Goal: Transaction & Acquisition: Purchase product/service

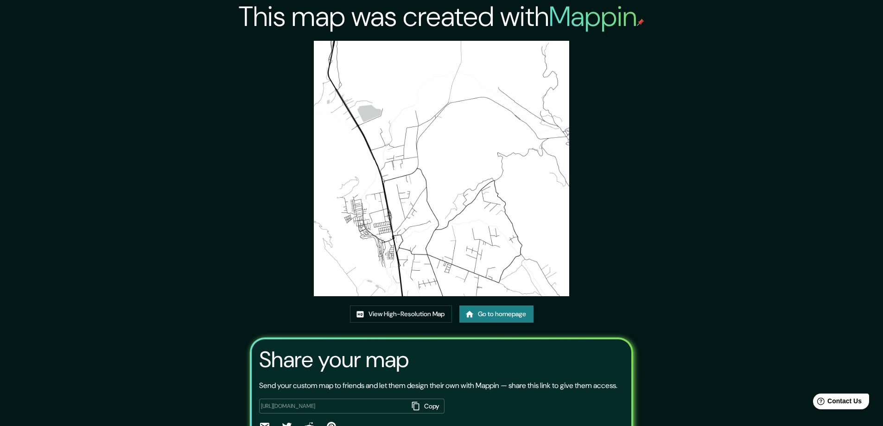
click at [710, 69] on div "This map was created with Mappin View High-Resolution Map Go to homepage Share …" at bounding box center [441, 238] width 883 height 476
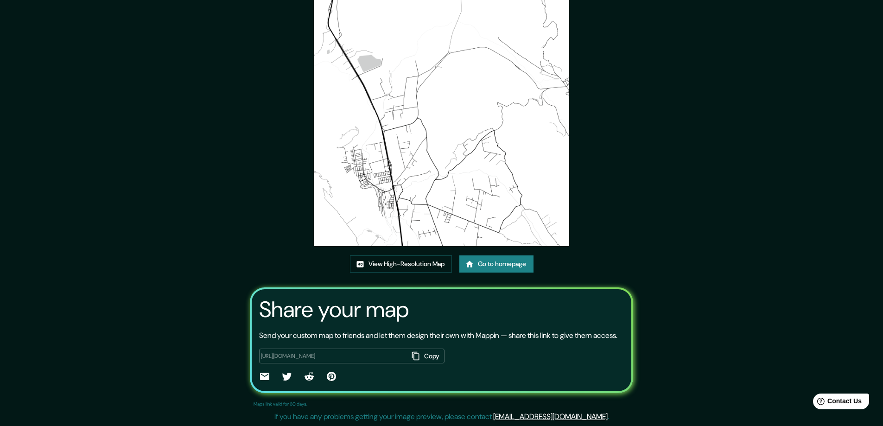
scroll to position [61, 0]
click at [503, 255] on link "Go to homepage" at bounding box center [496, 263] width 74 height 17
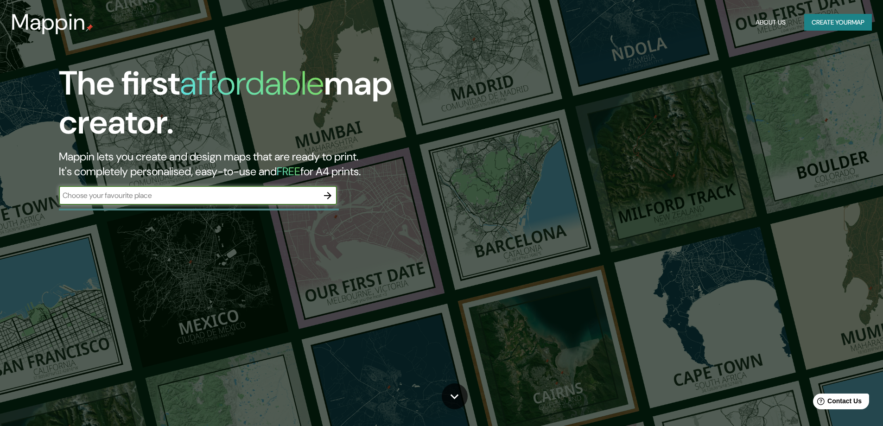
click at [235, 201] on input "text" at bounding box center [188, 195] width 259 height 11
type input "olmue"
click at [325, 195] on icon "button" at bounding box center [327, 195] width 7 height 7
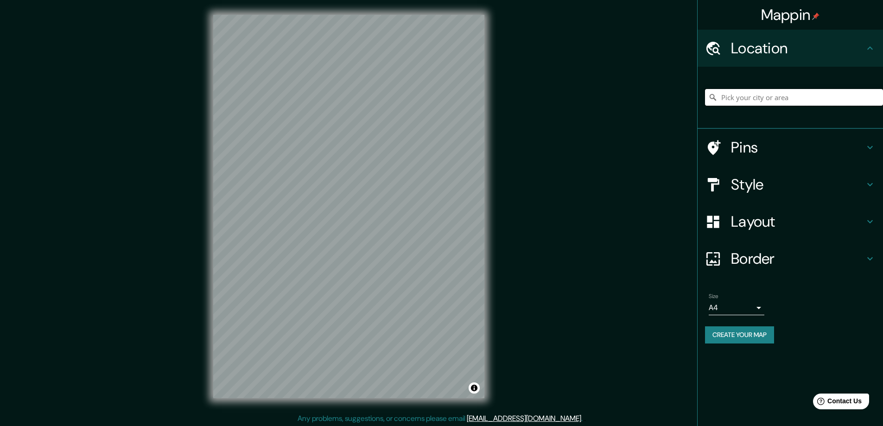
click at [821, 92] on input "Pick your city or area" at bounding box center [794, 97] width 178 height 17
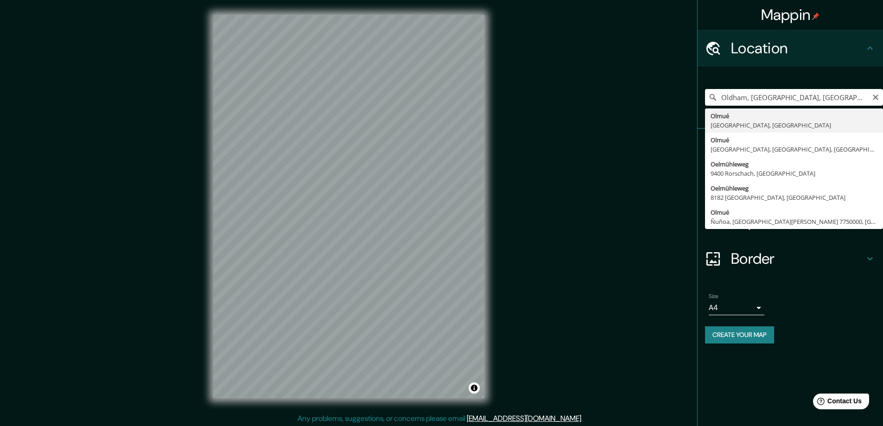
type input "Olmué, Región de Valparaíso, Chile"
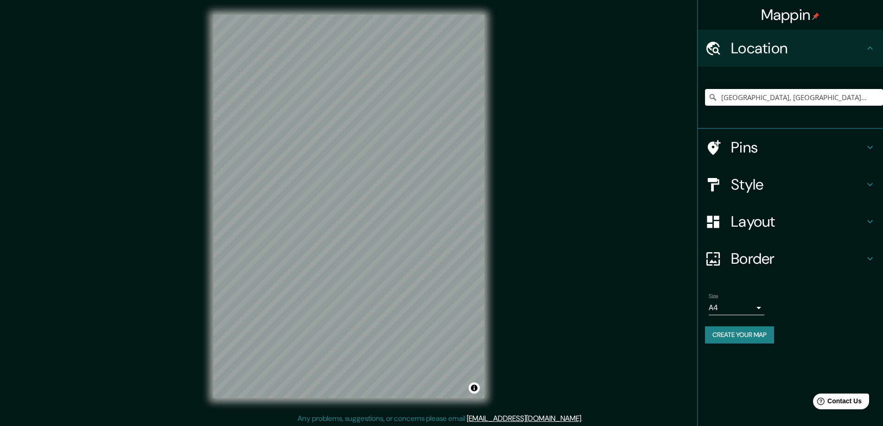
click at [501, 207] on div "Mappin Location Olmué, Región de Valparaíso, Chile Pins Style Layout Border Cho…" at bounding box center [441, 214] width 883 height 428
click at [788, 182] on h4 "Style" at bounding box center [797, 184] width 133 height 19
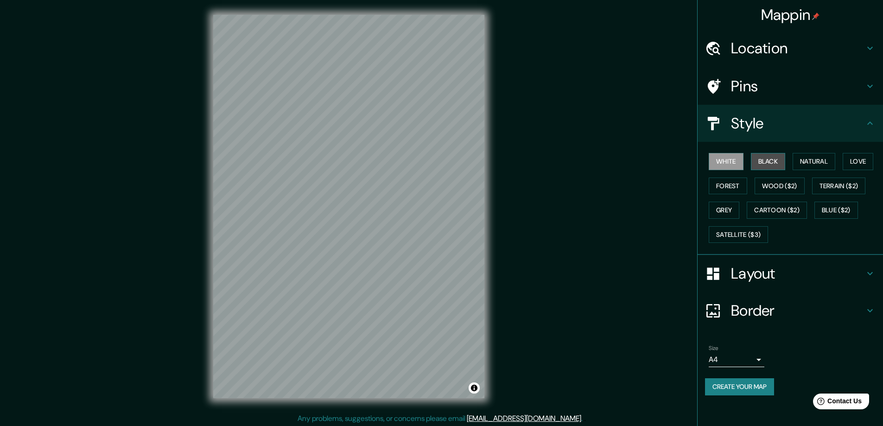
click at [761, 160] on button "Black" at bounding box center [768, 161] width 35 height 17
click at [723, 187] on button "Forest" at bounding box center [727, 185] width 38 height 17
drag, startPoint x: 777, startPoint y: 162, endPoint x: 790, endPoint y: 160, distance: 12.6
click at [777, 162] on button "Black" at bounding box center [768, 161] width 35 height 17
click at [819, 161] on button "Natural" at bounding box center [813, 161] width 43 height 17
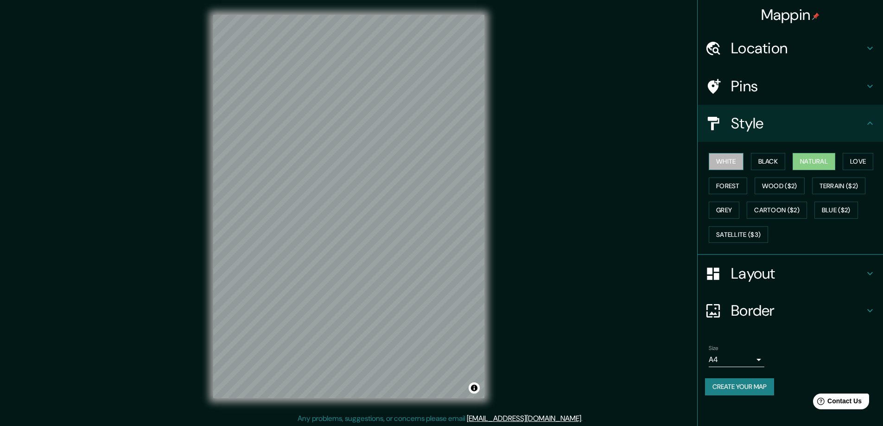
click at [731, 165] on button "White" at bounding box center [725, 161] width 35 height 17
click at [778, 160] on button "Black" at bounding box center [768, 161] width 35 height 17
click at [737, 183] on button "Forest" at bounding box center [727, 185] width 38 height 17
click at [766, 170] on button "Black" at bounding box center [768, 161] width 35 height 17
click at [795, 164] on button "Natural" at bounding box center [813, 161] width 43 height 17
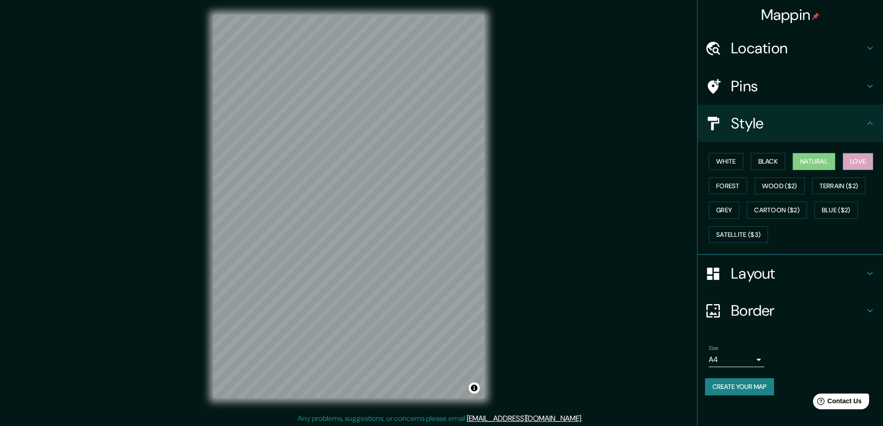
click at [856, 164] on button "Love" at bounding box center [857, 161] width 31 height 17
click at [771, 165] on button "Black" at bounding box center [768, 161] width 35 height 17
click at [721, 158] on button "White" at bounding box center [725, 161] width 35 height 17
click at [782, 159] on button "Black" at bounding box center [768, 161] width 35 height 17
click at [864, 158] on button "Love" at bounding box center [857, 161] width 31 height 17
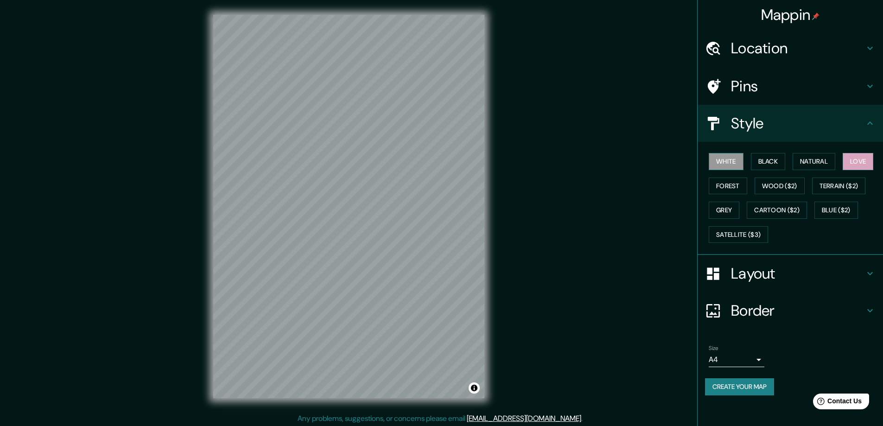
click at [719, 161] on button "White" at bounding box center [725, 161] width 35 height 17
click at [762, 166] on button "Black" at bounding box center [768, 161] width 35 height 17
click at [729, 167] on button "White" at bounding box center [725, 161] width 35 height 17
click at [782, 164] on button "Black" at bounding box center [768, 161] width 35 height 17
click at [813, 162] on button "Natural" at bounding box center [813, 161] width 43 height 17
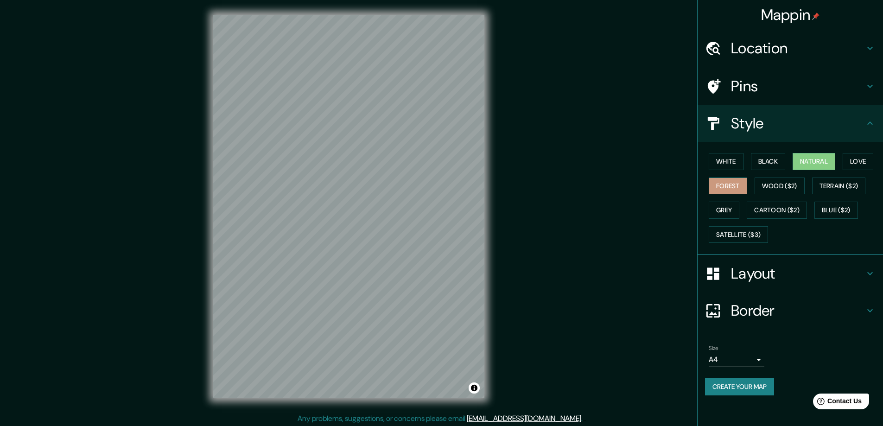
click at [723, 186] on button "Forest" at bounding box center [727, 185] width 38 height 17
click at [729, 161] on button "White" at bounding box center [725, 161] width 35 height 17
click at [769, 159] on button "Black" at bounding box center [768, 161] width 35 height 17
drag, startPoint x: 808, startPoint y: 157, endPoint x: 805, endPoint y: 161, distance: 4.8
click at [805, 161] on button "Natural" at bounding box center [813, 161] width 43 height 17
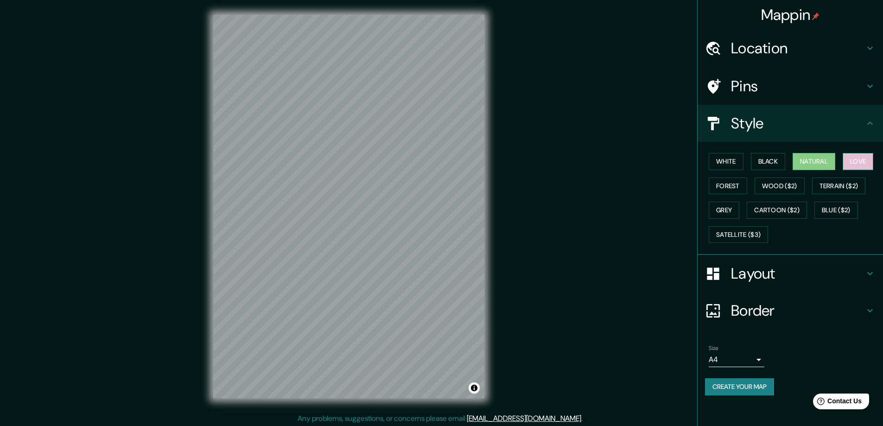
click at [853, 155] on button "Love" at bounding box center [857, 161] width 31 height 17
click at [726, 165] on button "White" at bounding box center [725, 161] width 35 height 17
click at [864, 164] on button "Love" at bounding box center [857, 161] width 31 height 17
click at [770, 92] on h4 "Pins" at bounding box center [797, 86] width 133 height 19
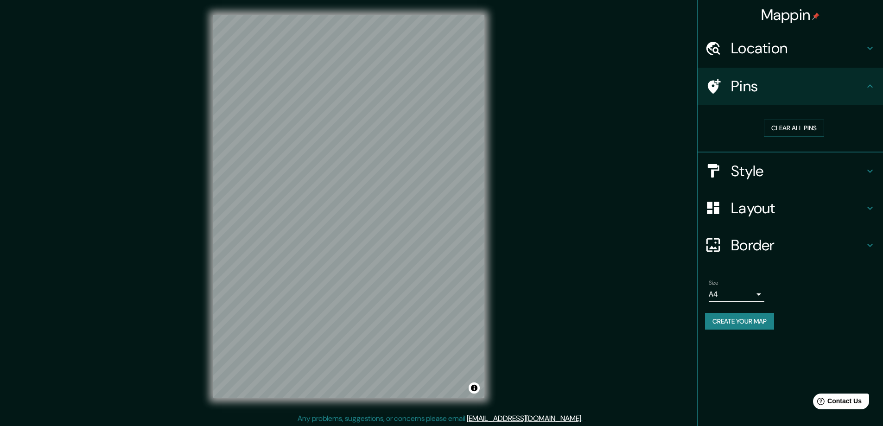
click at [770, 91] on h4 "Pins" at bounding box center [797, 86] width 133 height 19
click at [803, 89] on h4 "Pins" at bounding box center [797, 86] width 133 height 19
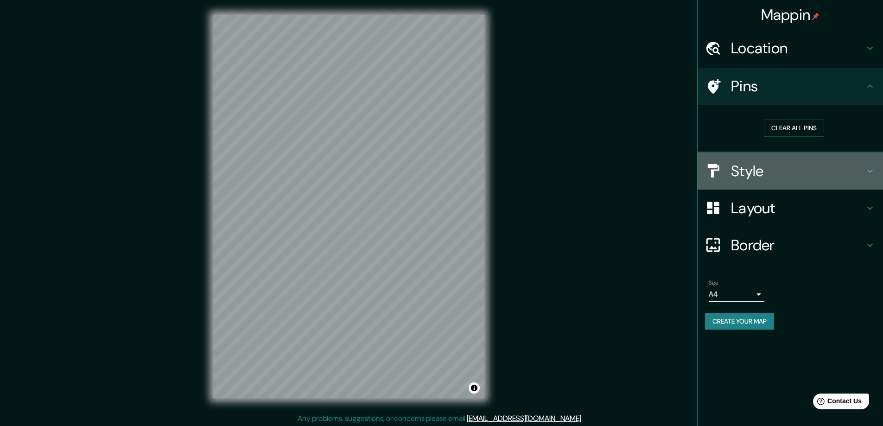
click at [791, 173] on h4 "Style" at bounding box center [797, 171] width 133 height 19
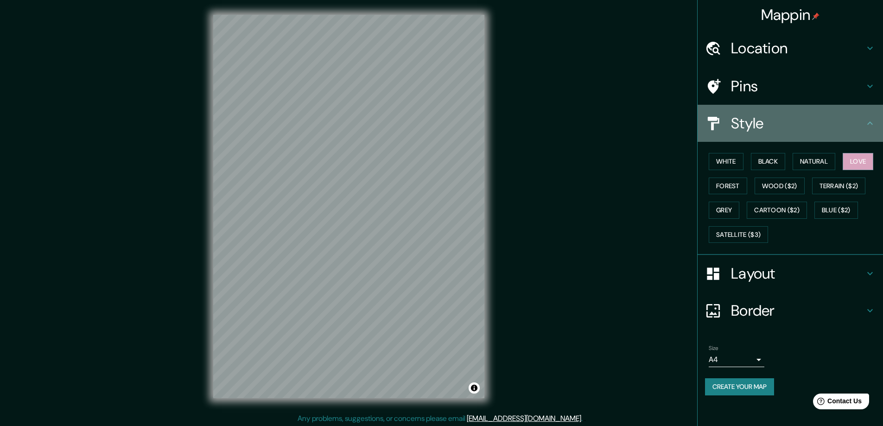
click at [815, 120] on h4 "Style" at bounding box center [797, 123] width 133 height 19
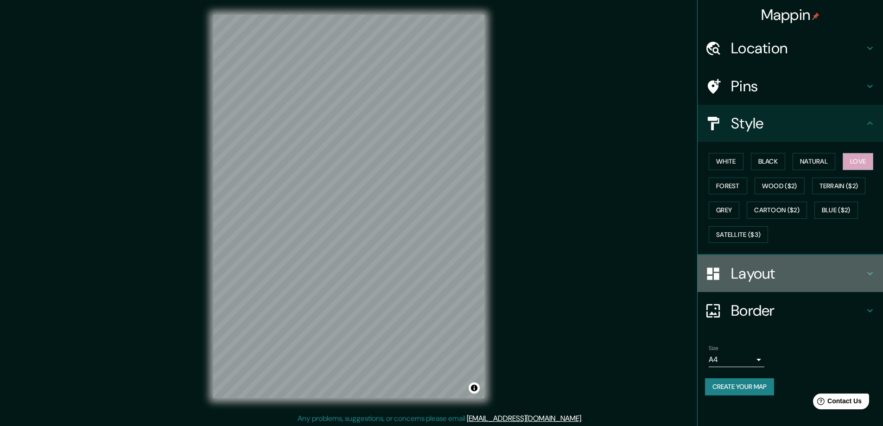
click at [814, 267] on h4 "Layout" at bounding box center [797, 273] width 133 height 19
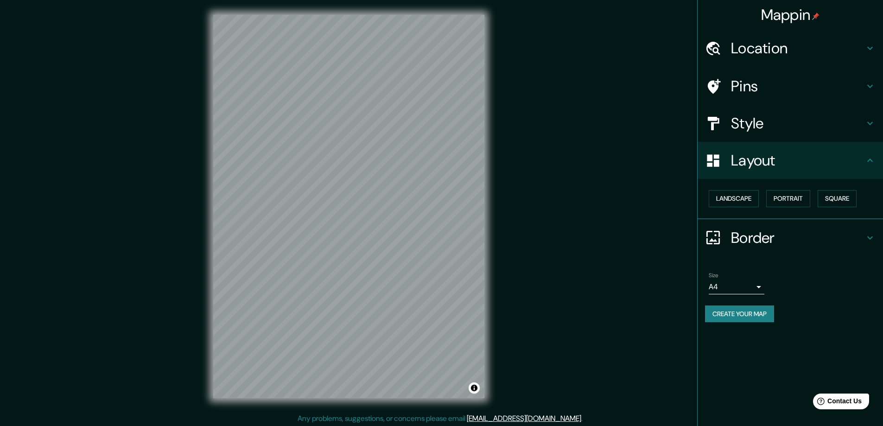
click at [849, 160] on h4 "Layout" at bounding box center [797, 160] width 133 height 19
click at [838, 159] on h4 "Layout" at bounding box center [797, 160] width 133 height 19
click at [794, 45] on h4 "Location" at bounding box center [797, 48] width 133 height 19
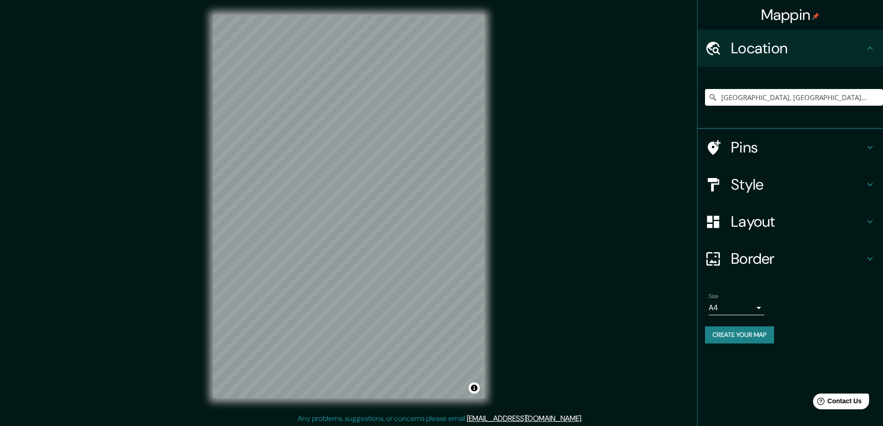
click at [799, 145] on h4 "Pins" at bounding box center [797, 147] width 133 height 19
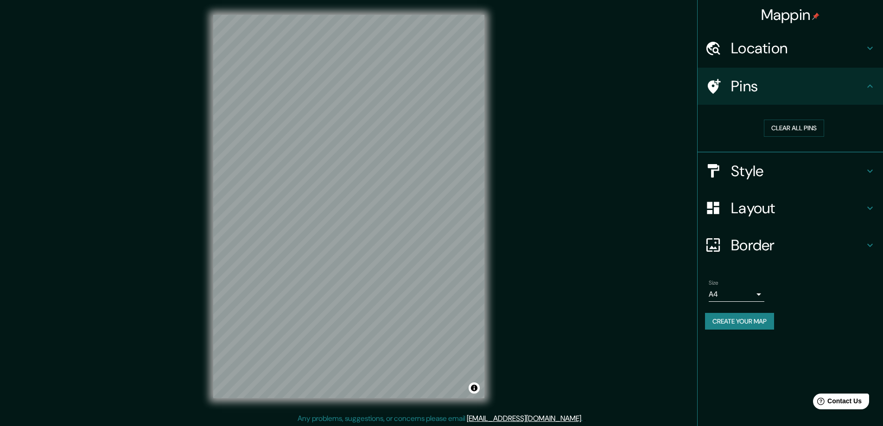
click at [796, 169] on h4 "Style" at bounding box center [797, 171] width 133 height 19
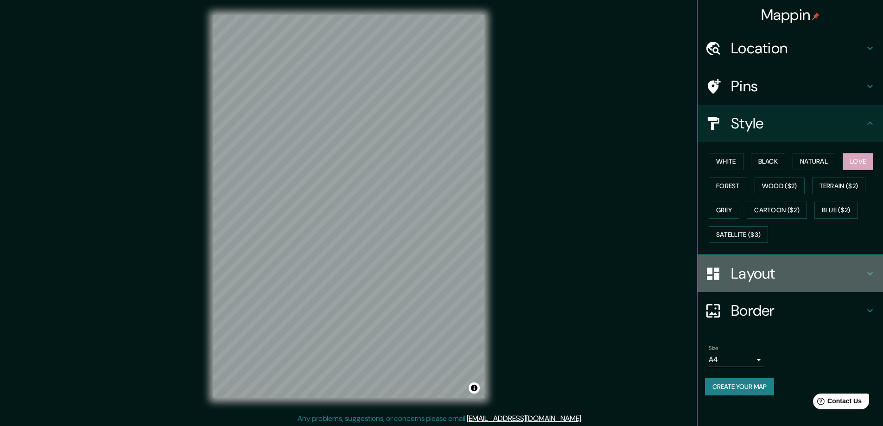
click at [788, 271] on h4 "Layout" at bounding box center [797, 273] width 133 height 19
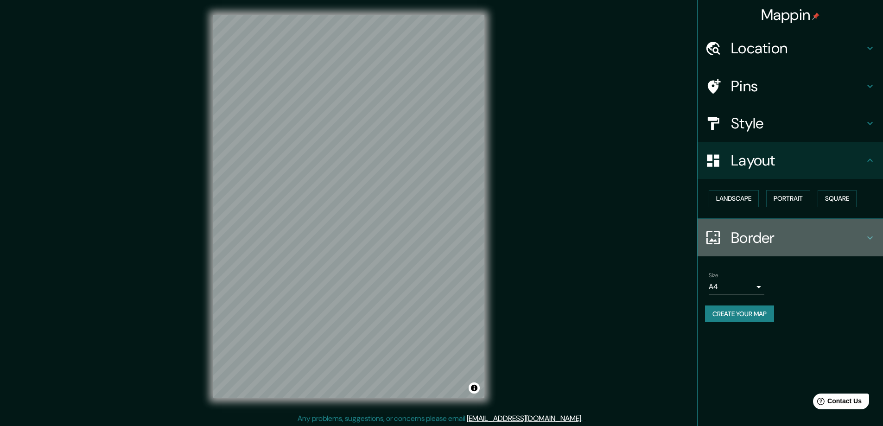
click at [780, 235] on h4 "Border" at bounding box center [797, 237] width 133 height 19
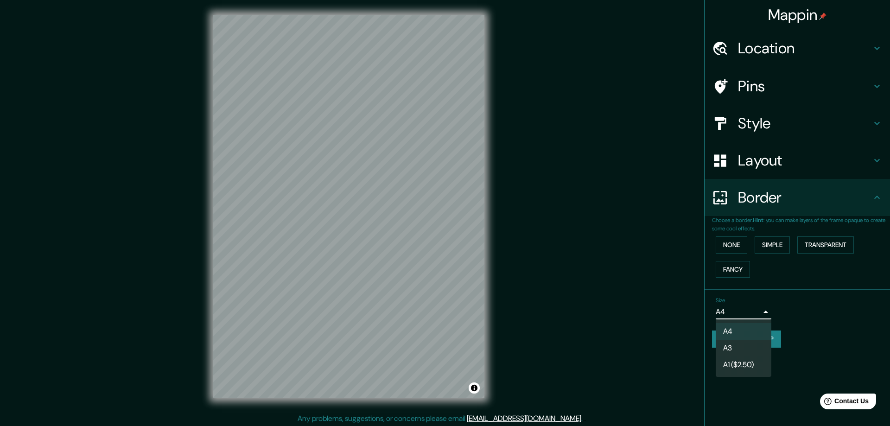
click at [756, 310] on body "Mappin Location Olmué, Región de Valparaíso, Chile Pins Style Layout Border Cho…" at bounding box center [445, 213] width 890 height 426
click at [745, 347] on li "A3" at bounding box center [743, 348] width 56 height 17
type input "a4"
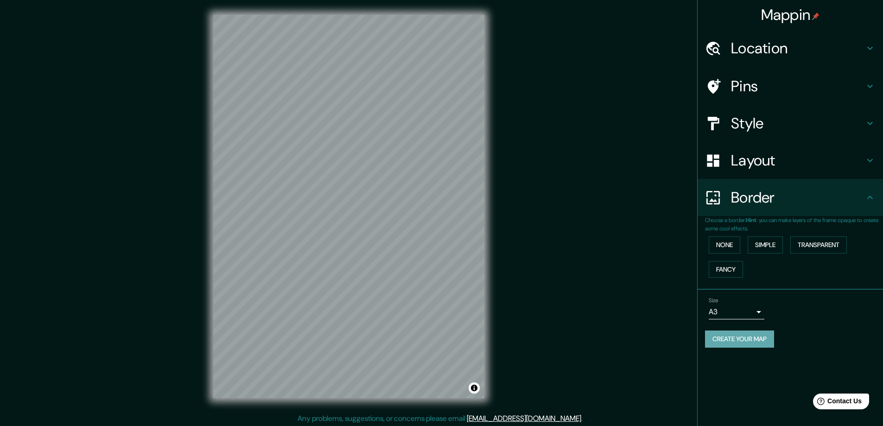
click at [751, 341] on button "Create your map" at bounding box center [739, 338] width 69 height 17
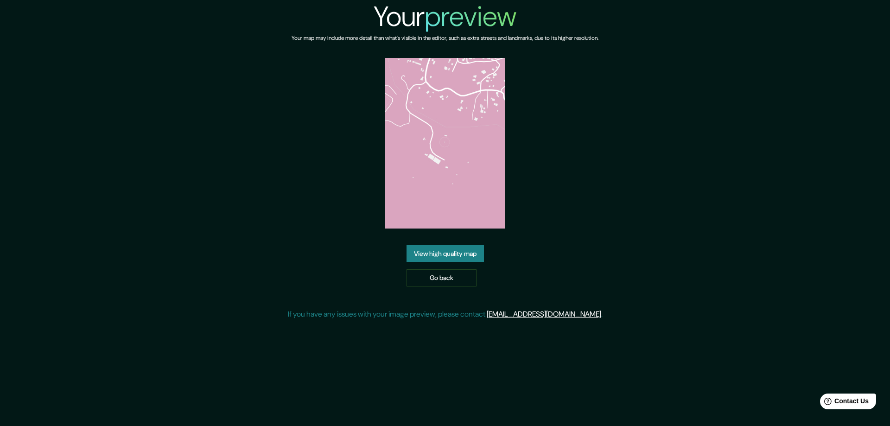
click at [446, 252] on link "View high quality map" at bounding box center [444, 253] width 77 height 17
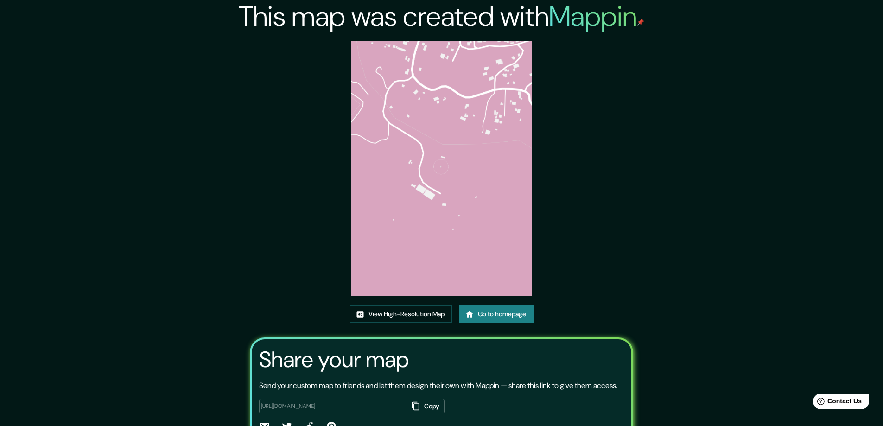
click at [453, 167] on img at bounding box center [441, 168] width 181 height 255
drag, startPoint x: 452, startPoint y: 158, endPoint x: 417, endPoint y: 165, distance: 35.0
drag, startPoint x: 417, startPoint y: 165, endPoint x: 448, endPoint y: 116, distance: 57.6
click at [448, 116] on img at bounding box center [441, 168] width 181 height 255
drag, startPoint x: 448, startPoint y: 165, endPoint x: 443, endPoint y: 165, distance: 5.1
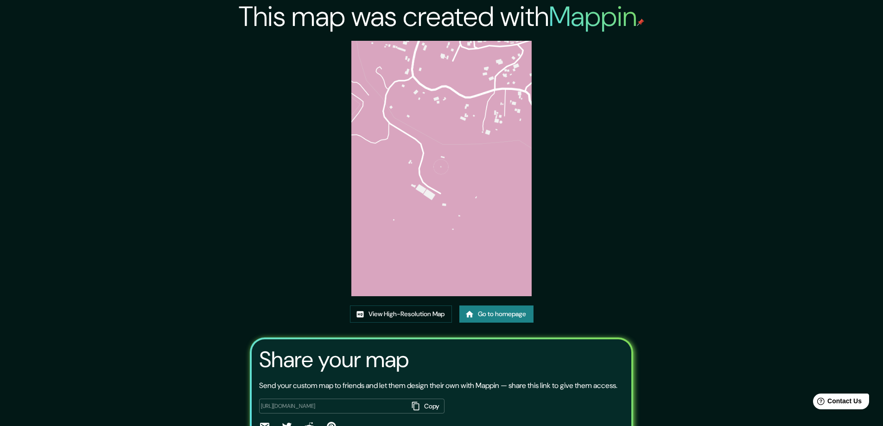
drag, startPoint x: 443, startPoint y: 165, endPoint x: 328, endPoint y: 122, distance: 123.0
click at [328, 122] on div "This map was created with Mappin View High-Resolution Map Go to homepage Share …" at bounding box center [441, 238] width 405 height 476
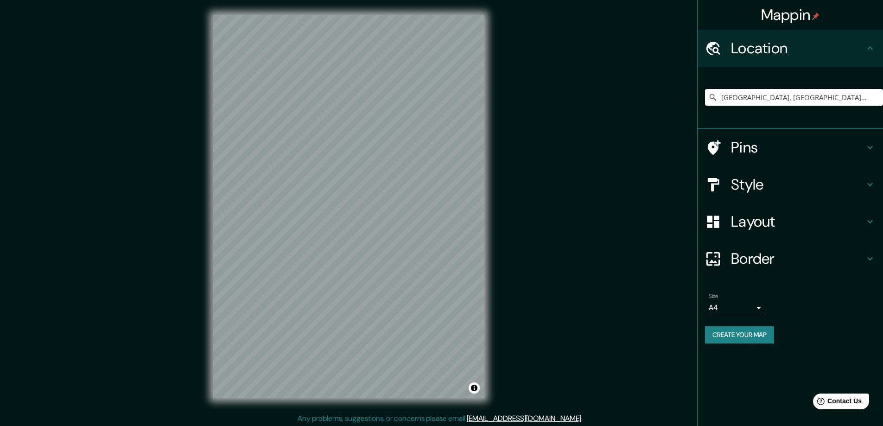
click at [771, 104] on input "[GEOGRAPHIC_DATA], [GEOGRAPHIC_DATA], [GEOGRAPHIC_DATA]" at bounding box center [794, 97] width 178 height 17
click at [812, 98] on input "[GEOGRAPHIC_DATA], [GEOGRAPHIC_DATA], [GEOGRAPHIC_DATA]" at bounding box center [794, 97] width 178 height 17
click at [834, 97] on input "[GEOGRAPHIC_DATA], [GEOGRAPHIC_DATA], [GEOGRAPHIC_DATA]" at bounding box center [794, 97] width 178 height 17
click at [759, 99] on input "Olmué, Región de Valparaíso, Chile" at bounding box center [794, 97] width 178 height 17
drag, startPoint x: 837, startPoint y: 92, endPoint x: 656, endPoint y: 102, distance: 180.5
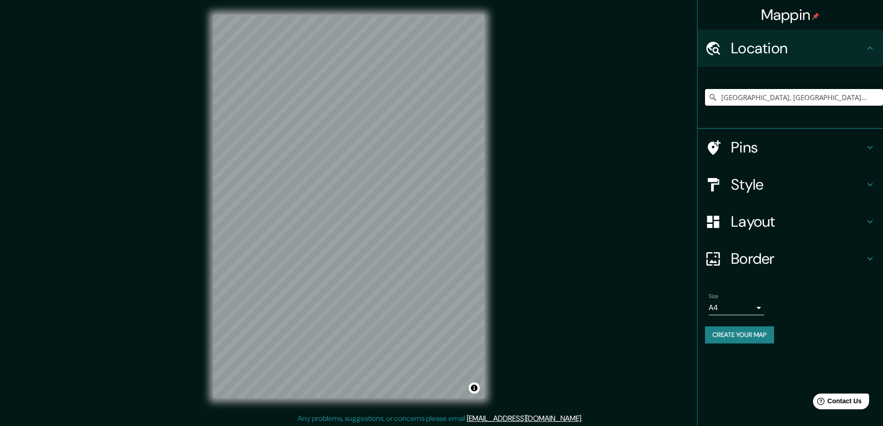
click at [656, 102] on div "Mappin Location [GEOGRAPHIC_DATA], [GEOGRAPHIC_DATA], [GEOGRAPHIC_DATA] Pins St…" at bounding box center [441, 214] width 883 height 428
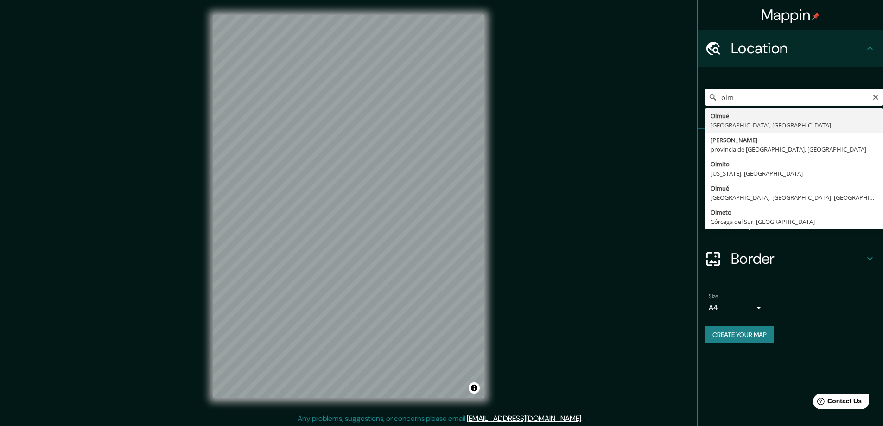
type input "[GEOGRAPHIC_DATA], [GEOGRAPHIC_DATA], [GEOGRAPHIC_DATA]"
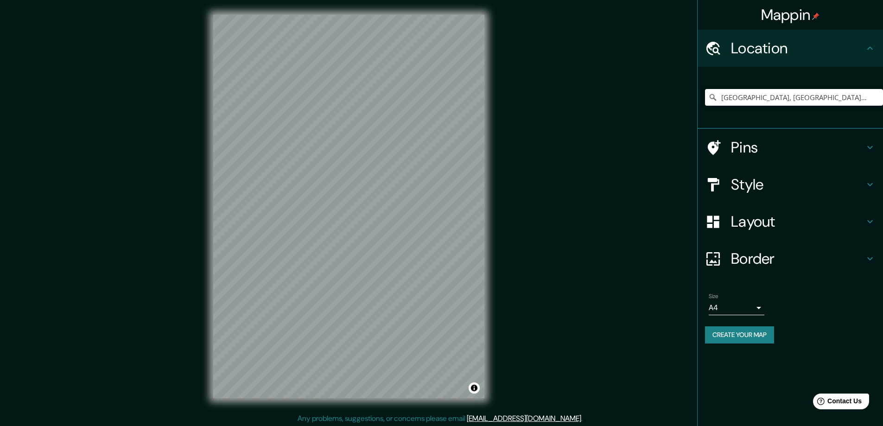
click at [753, 304] on body "Mappin Location [GEOGRAPHIC_DATA], [GEOGRAPHIC_DATA], [GEOGRAPHIC_DATA] Pins St…" at bounding box center [441, 213] width 883 height 426
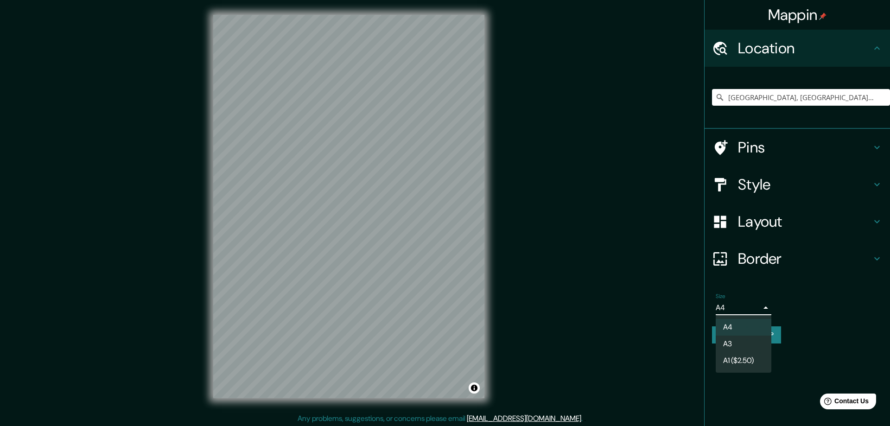
click at [738, 344] on li "A3" at bounding box center [743, 343] width 56 height 17
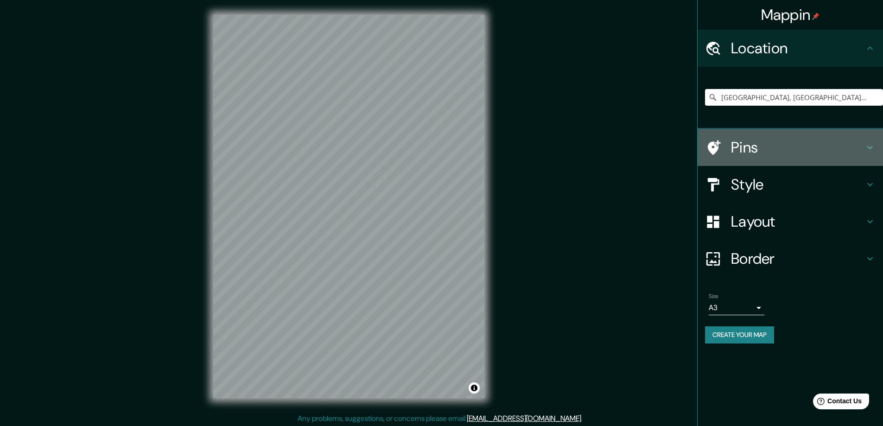
click at [774, 146] on h4 "Pins" at bounding box center [797, 147] width 133 height 19
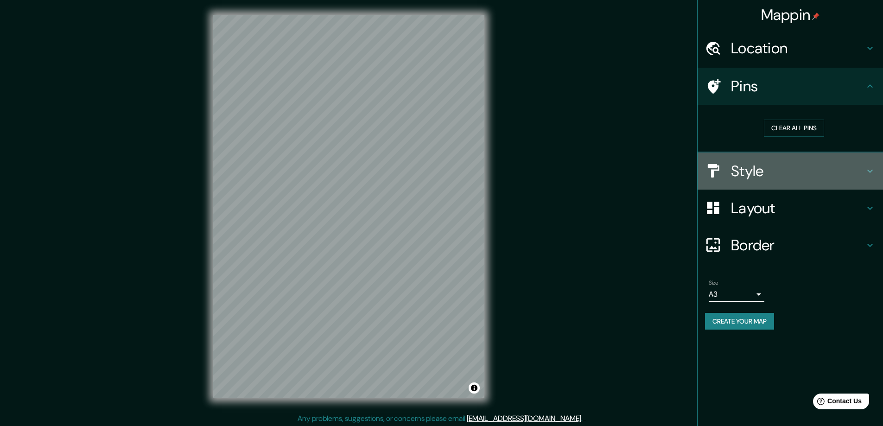
click at [775, 152] on div "Style" at bounding box center [789, 170] width 185 height 37
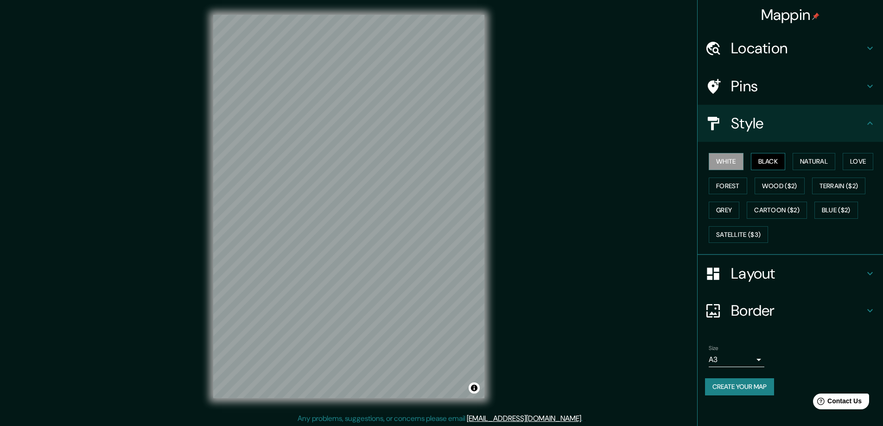
click at [772, 159] on button "Black" at bounding box center [768, 161] width 35 height 17
click at [802, 159] on button "Natural" at bounding box center [813, 161] width 43 height 17
click at [864, 162] on button "Love" at bounding box center [857, 161] width 31 height 17
click at [761, 160] on button "Black" at bounding box center [768, 161] width 35 height 17
click at [722, 189] on button "Forest" at bounding box center [727, 185] width 38 height 17
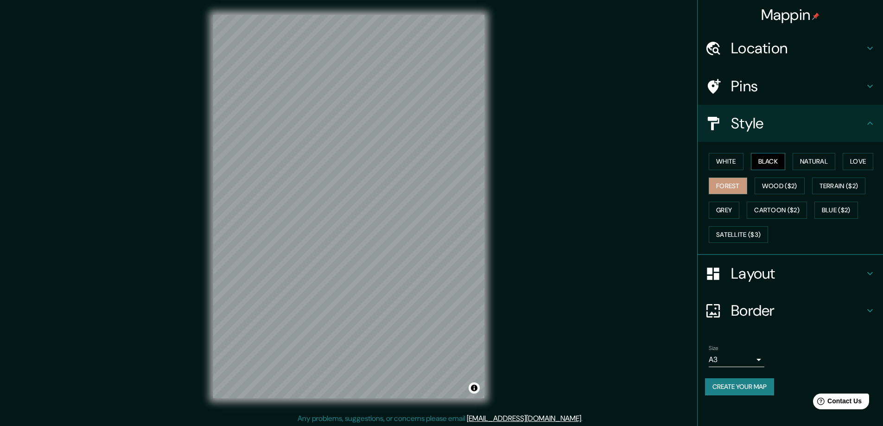
click at [776, 162] on button "Black" at bounding box center [768, 161] width 35 height 17
click at [738, 158] on button "White" at bounding box center [725, 161] width 35 height 17
click at [726, 212] on button "Grey" at bounding box center [723, 210] width 31 height 17
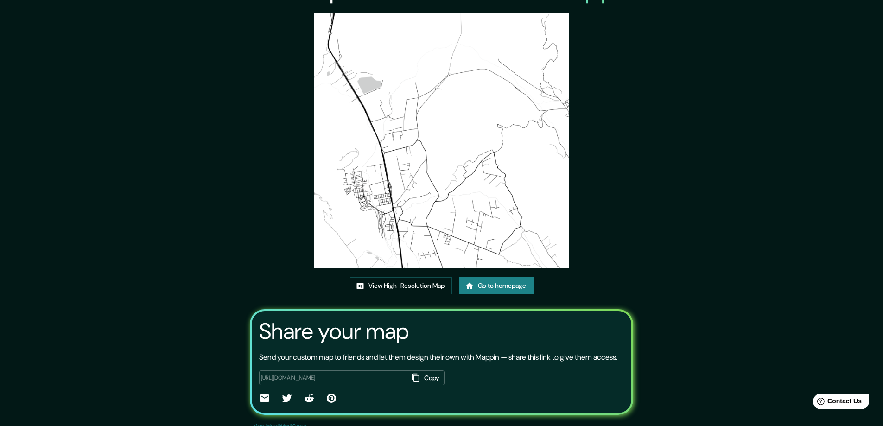
scroll to position [61, 0]
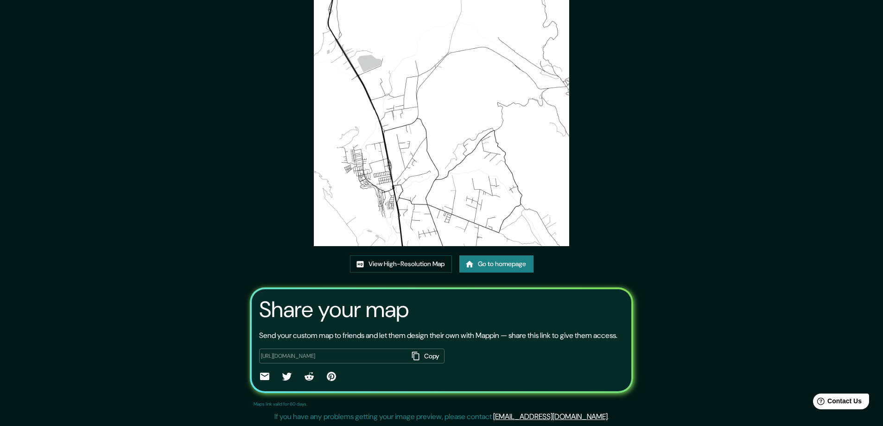
click at [486, 255] on link "Go to homepage" at bounding box center [496, 263] width 74 height 17
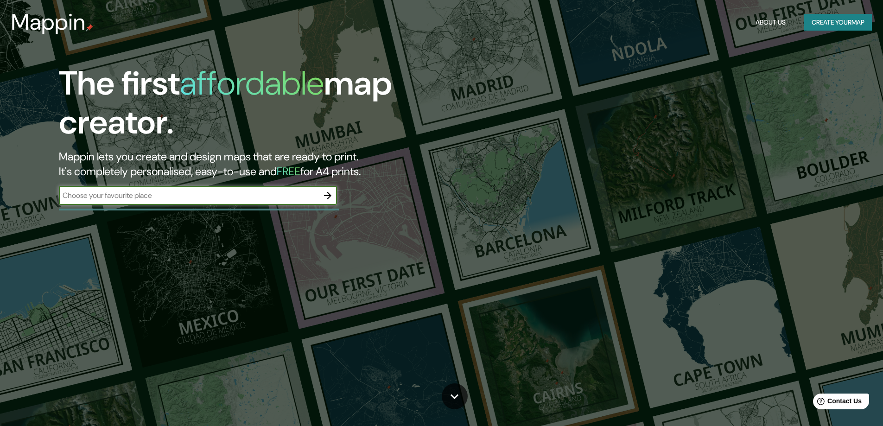
click at [280, 198] on input "text" at bounding box center [188, 195] width 259 height 11
type input "olmue"
click at [330, 195] on icon "button" at bounding box center [327, 195] width 7 height 7
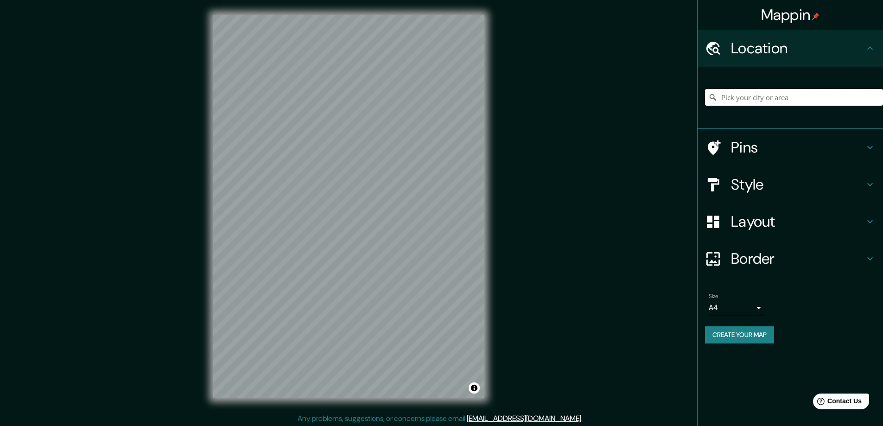
click at [754, 99] on input "Pick your city or area" at bounding box center [794, 97] width 178 height 17
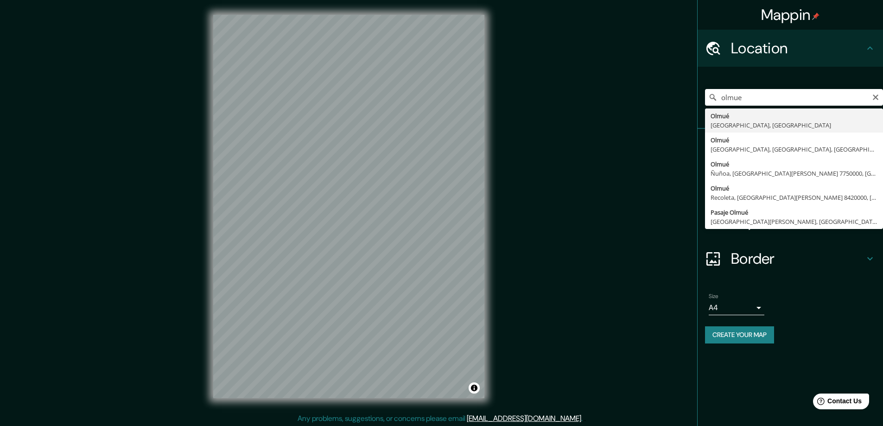
type input "[GEOGRAPHIC_DATA], [GEOGRAPHIC_DATA], [GEOGRAPHIC_DATA]"
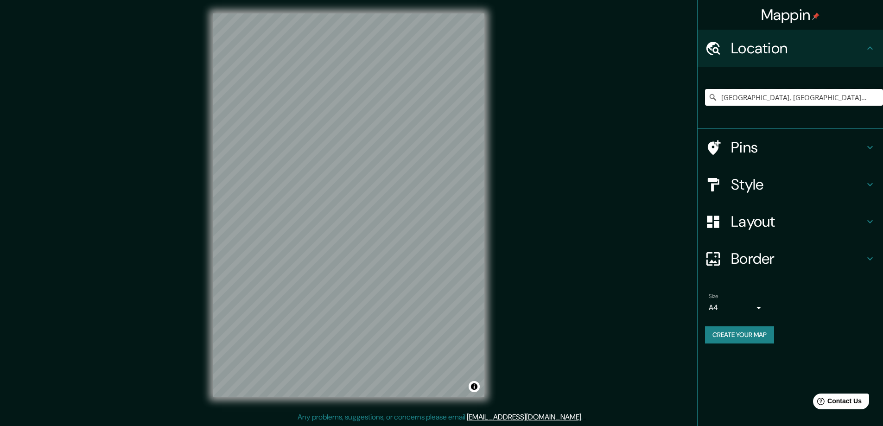
scroll to position [2, 0]
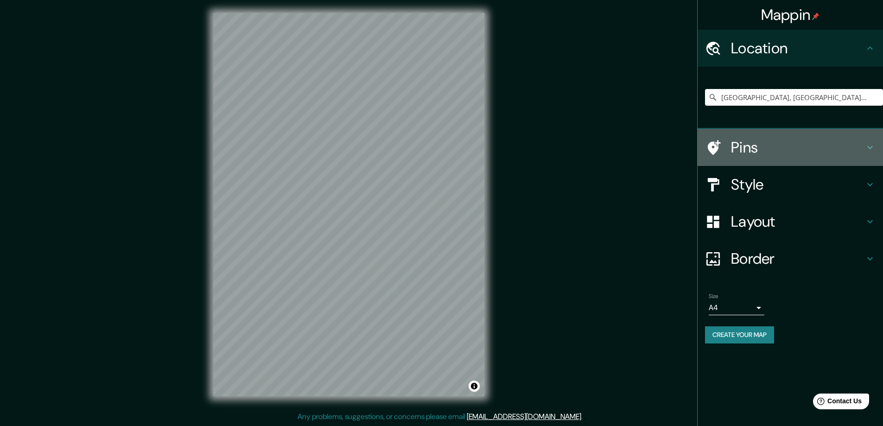
click at [757, 151] on h4 "Pins" at bounding box center [797, 147] width 133 height 19
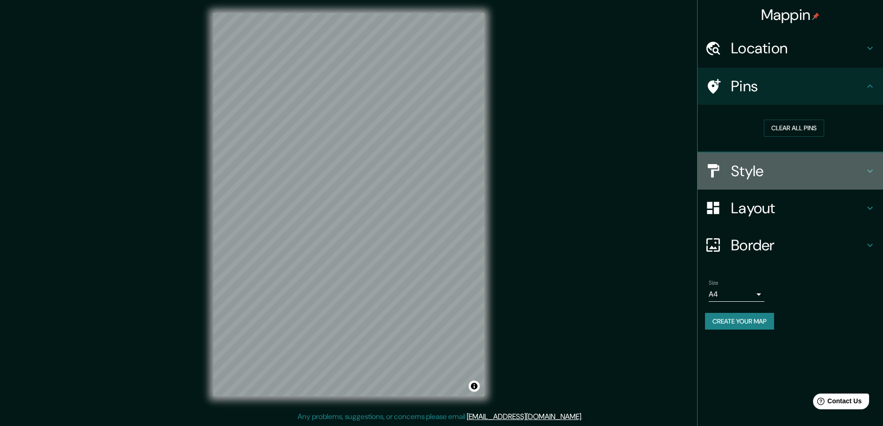
click at [745, 169] on h4 "Style" at bounding box center [797, 171] width 133 height 19
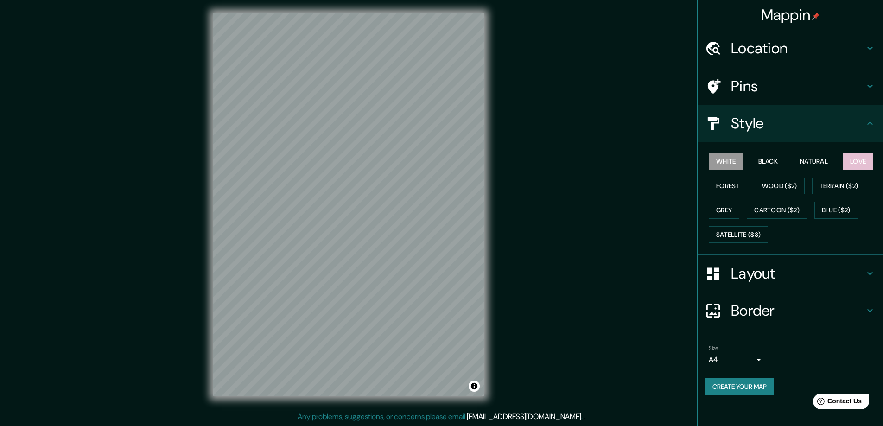
click at [861, 166] on button "Love" at bounding box center [857, 161] width 31 height 17
click at [731, 162] on button "White" at bounding box center [725, 161] width 35 height 17
click at [732, 183] on button "Forest" at bounding box center [727, 185] width 38 height 17
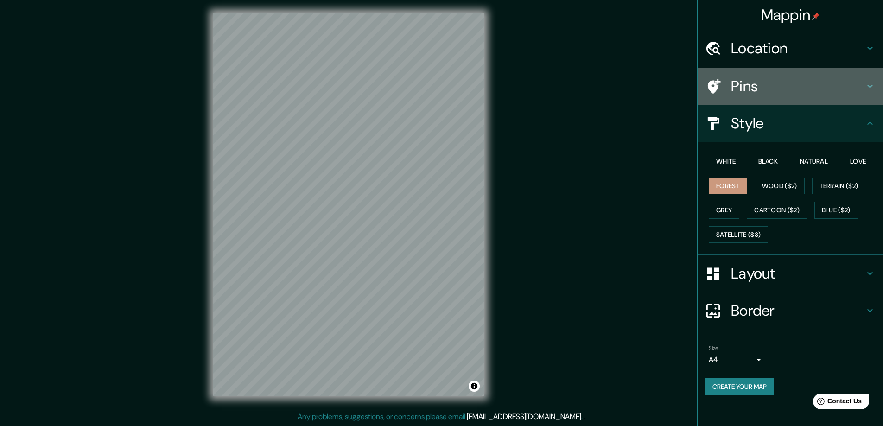
click at [758, 92] on h4 "Pins" at bounding box center [797, 86] width 133 height 19
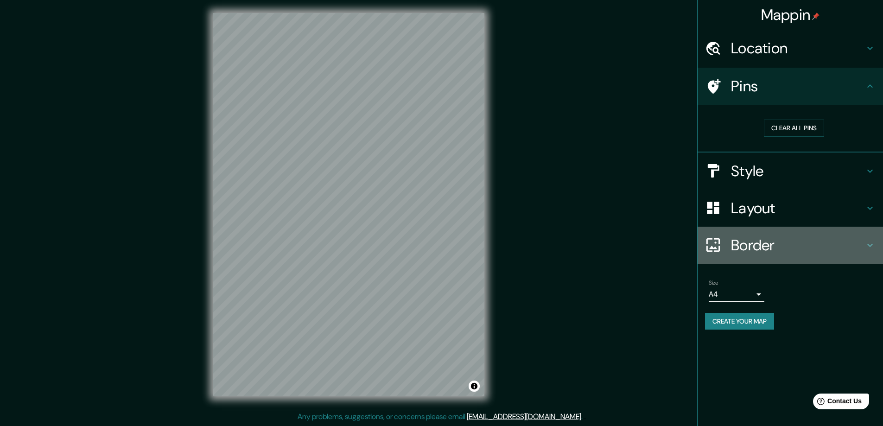
click at [754, 248] on h4 "Border" at bounding box center [797, 245] width 133 height 19
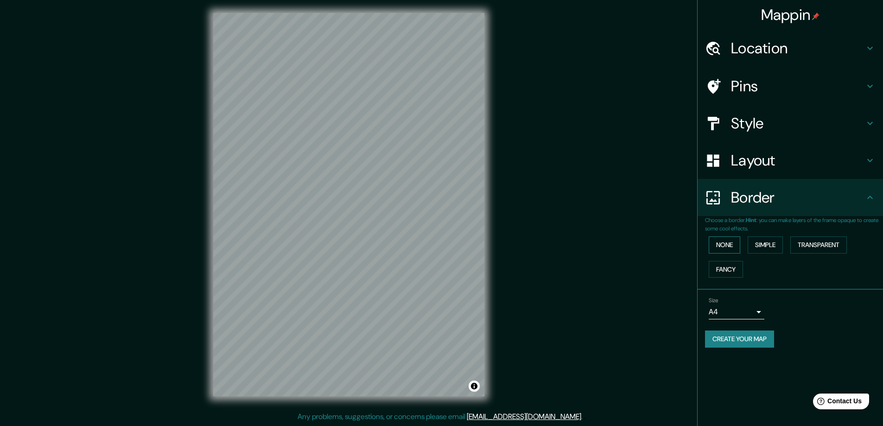
click at [731, 242] on button "None" at bounding box center [724, 244] width 32 height 17
click at [757, 245] on button "Simple" at bounding box center [764, 244] width 35 height 17
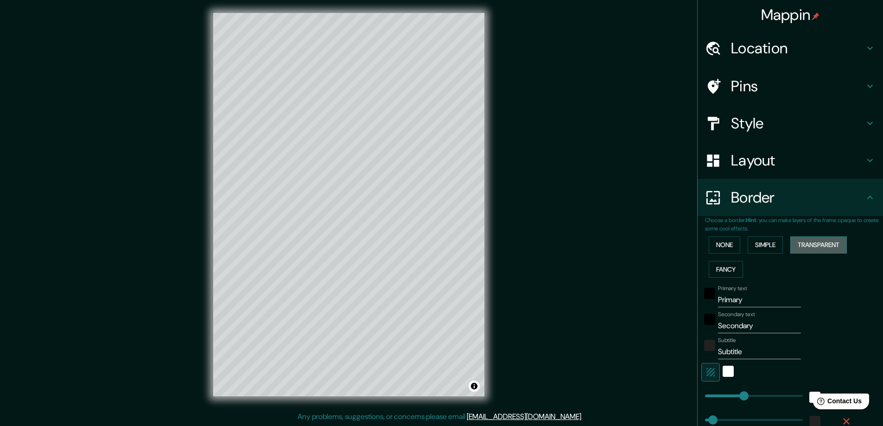
click at [796, 249] on button "Transparent" at bounding box center [818, 244] width 57 height 17
click at [712, 262] on button "Fancy" at bounding box center [725, 269] width 34 height 17
click at [718, 246] on button "None" at bounding box center [724, 244] width 32 height 17
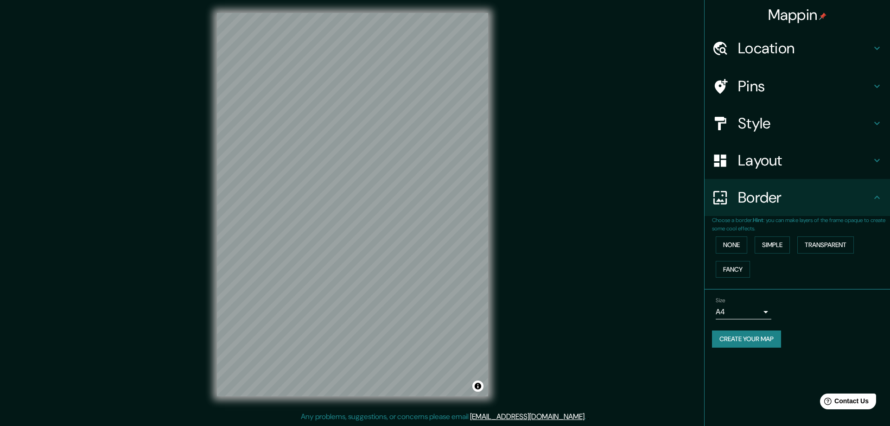
click at [749, 310] on body "Mappin Location [GEOGRAPHIC_DATA], [GEOGRAPHIC_DATA], [GEOGRAPHIC_DATA] Pins St…" at bounding box center [445, 211] width 890 height 426
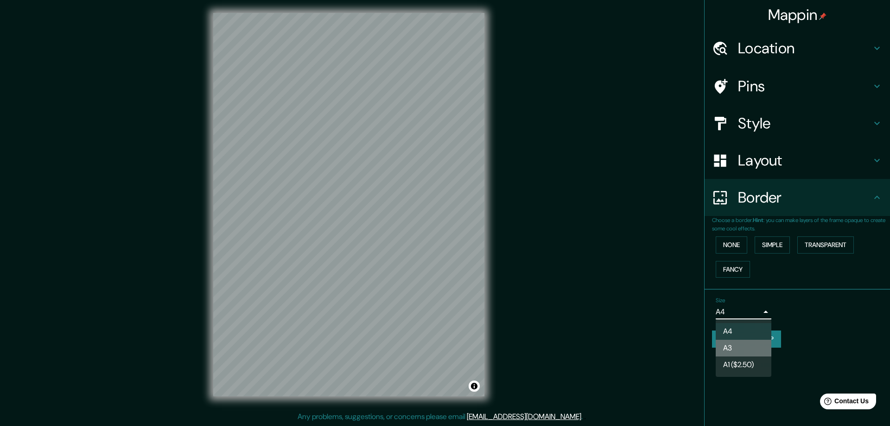
click at [739, 347] on li "A3" at bounding box center [743, 348] width 56 height 17
type input "a4"
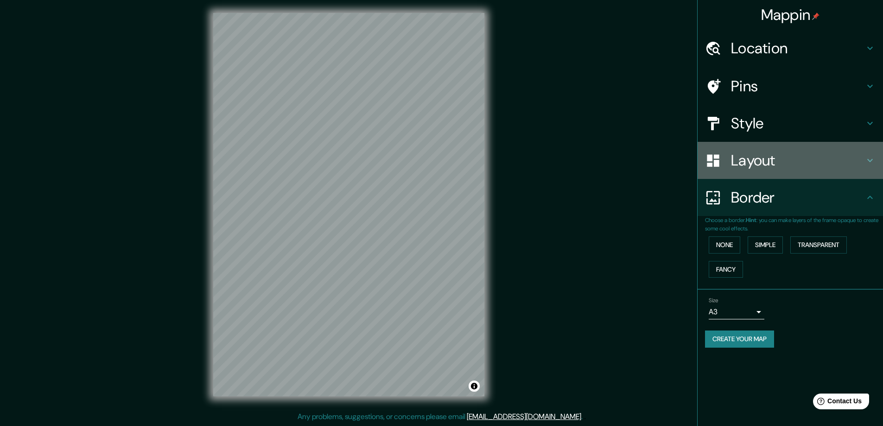
click at [758, 160] on h4 "Layout" at bounding box center [797, 160] width 133 height 19
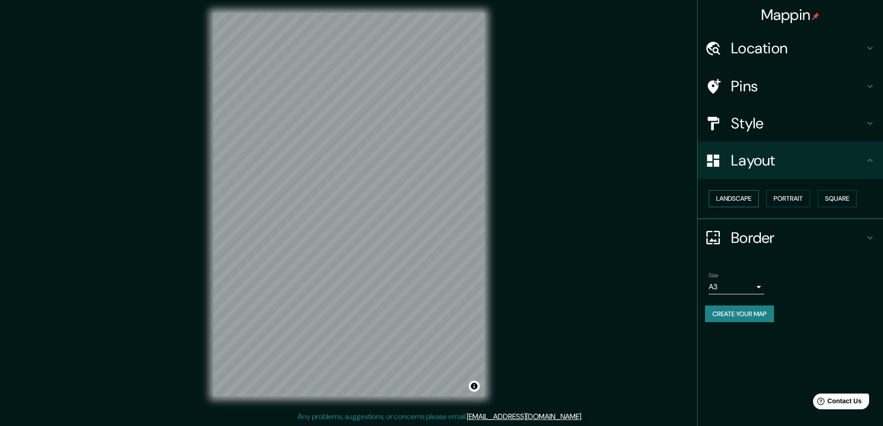
click at [744, 195] on button "Landscape" at bounding box center [733, 198] width 50 height 17
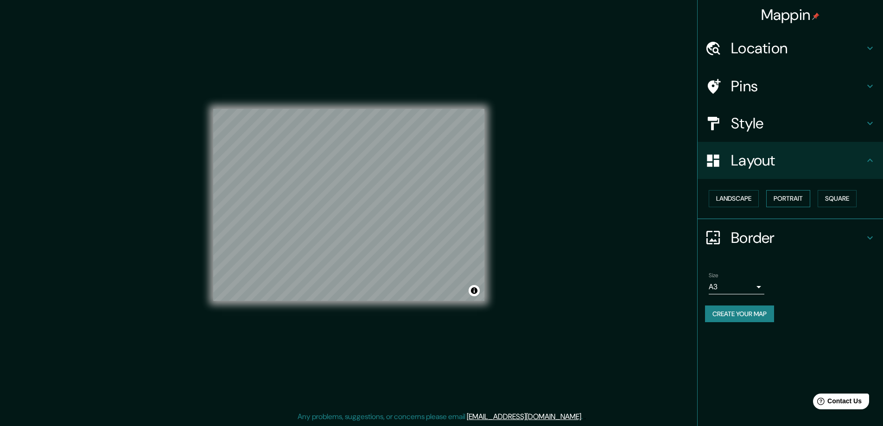
click at [792, 203] on button "Portrait" at bounding box center [788, 198] width 44 height 17
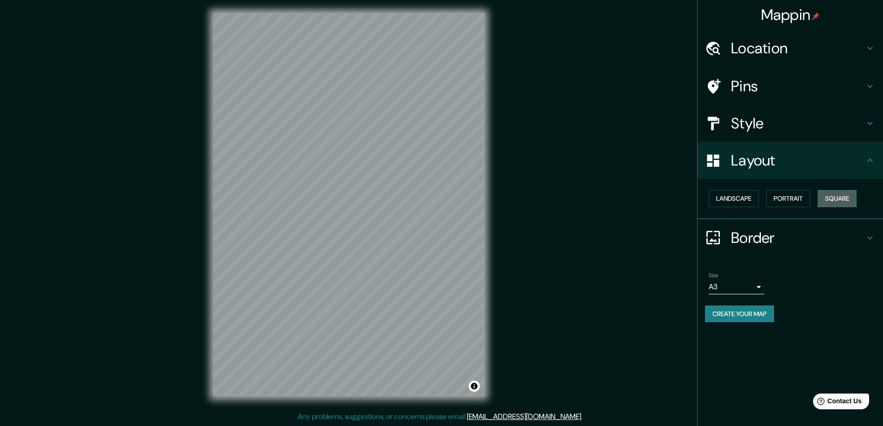
click at [849, 202] on button "Square" at bounding box center [836, 198] width 39 height 17
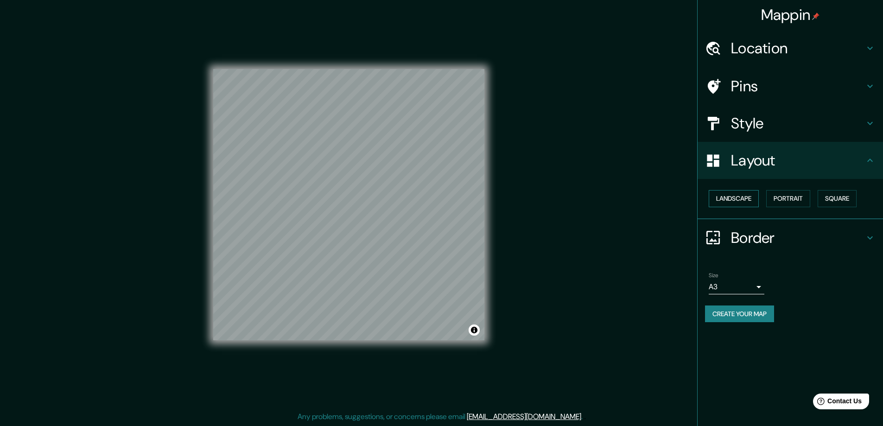
click at [744, 197] on button "Landscape" at bounding box center [733, 198] width 50 height 17
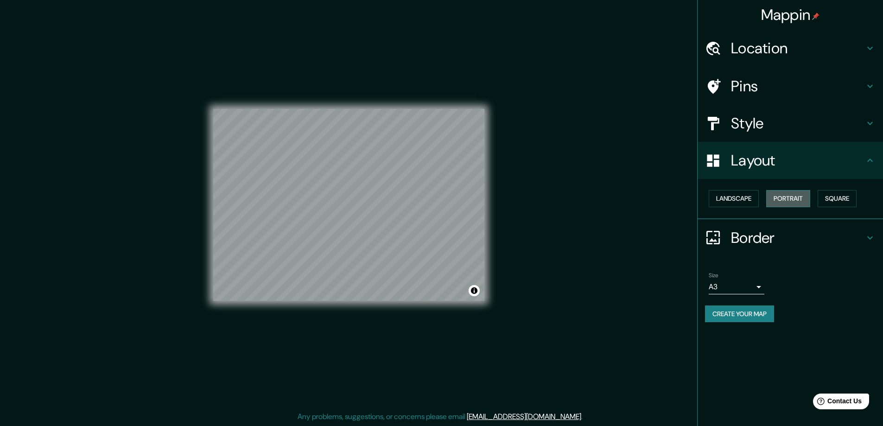
click at [799, 203] on button "Portrait" at bounding box center [788, 198] width 44 height 17
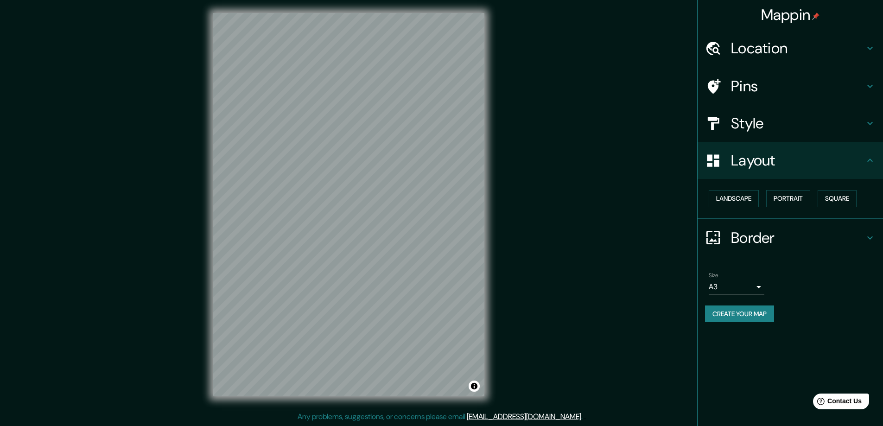
click at [736, 317] on button "Create your map" at bounding box center [739, 313] width 69 height 17
click at [734, 318] on button "Create your map" at bounding box center [739, 313] width 69 height 17
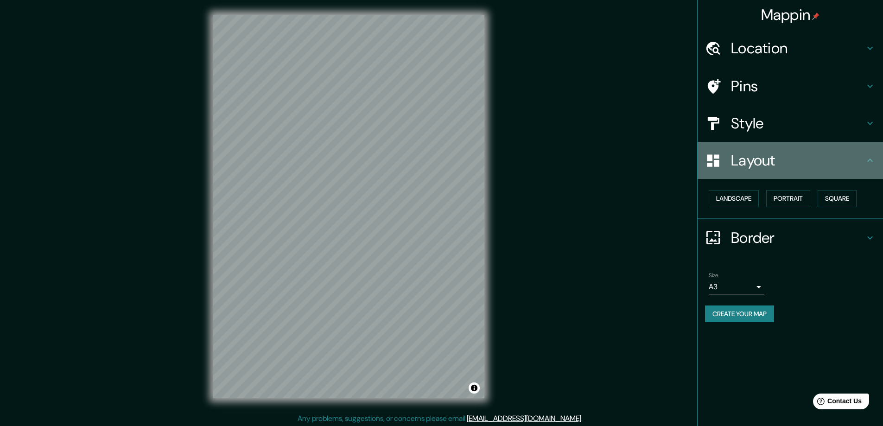
click at [750, 157] on h4 "Layout" at bounding box center [797, 160] width 133 height 19
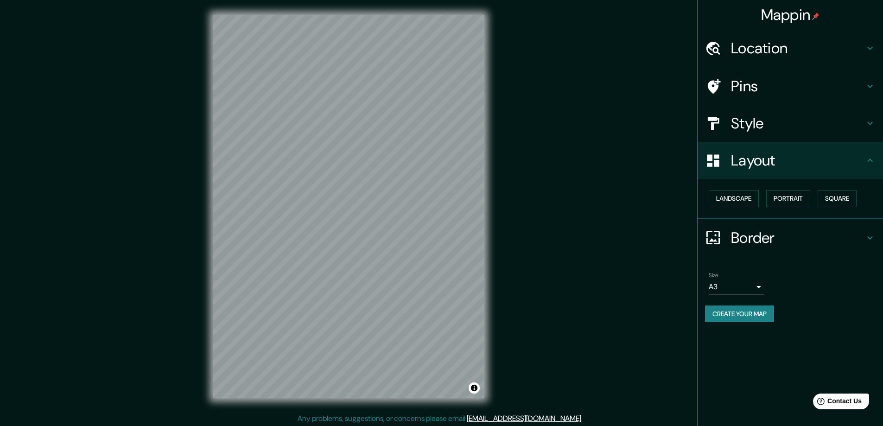
click at [750, 127] on h4 "Style" at bounding box center [797, 123] width 133 height 19
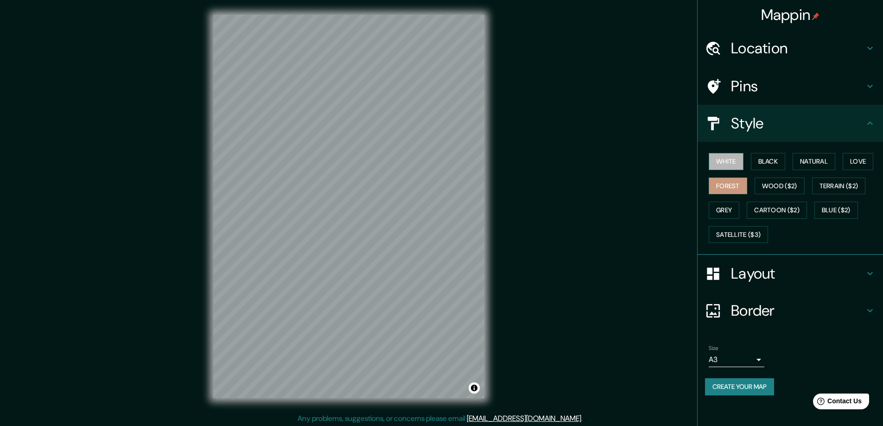
click at [724, 161] on button "White" at bounding box center [725, 161] width 35 height 17
click at [728, 384] on button "Create your map" at bounding box center [739, 386] width 69 height 17
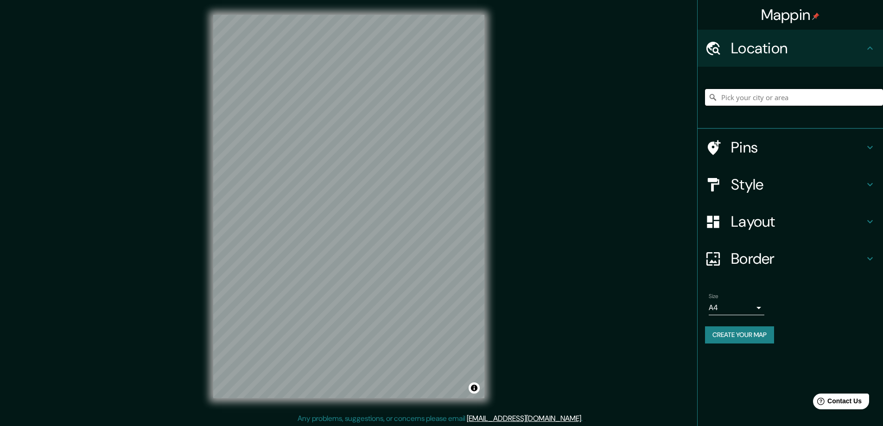
click at [768, 93] on input "Pick your city or area" at bounding box center [794, 97] width 178 height 17
click at [767, 97] on input "Pick your city or area" at bounding box center [794, 97] width 178 height 17
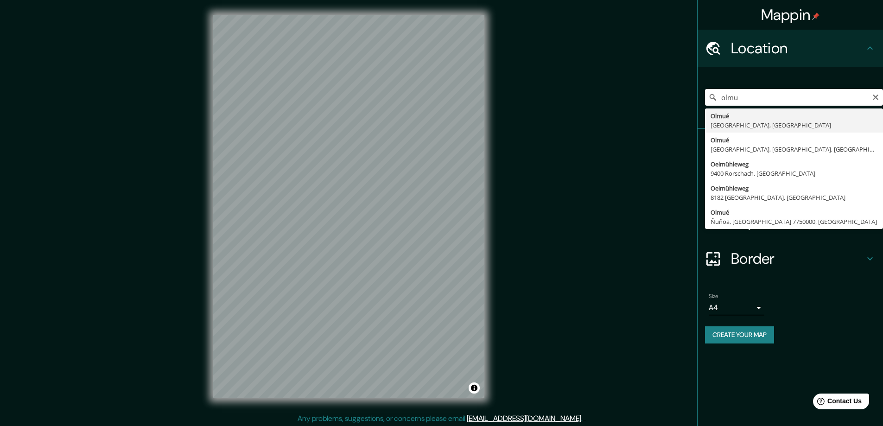
type input "Olmué, Región de Valparaíso, Chile"
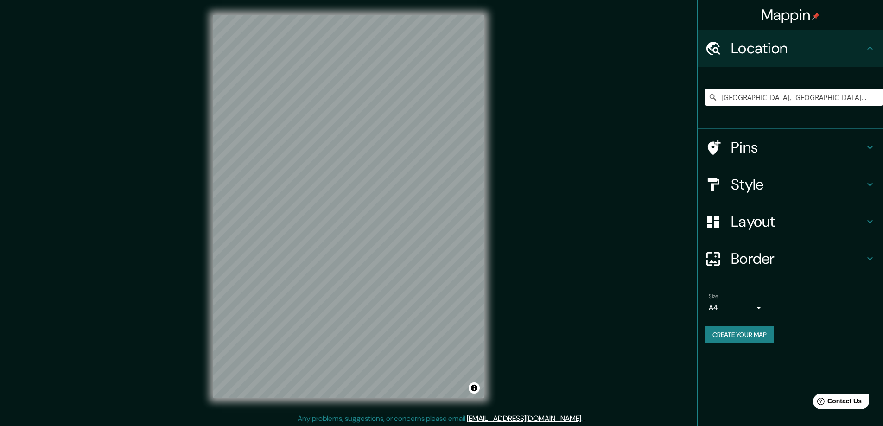
click at [727, 317] on div "Size A4 single" at bounding box center [790, 304] width 170 height 30
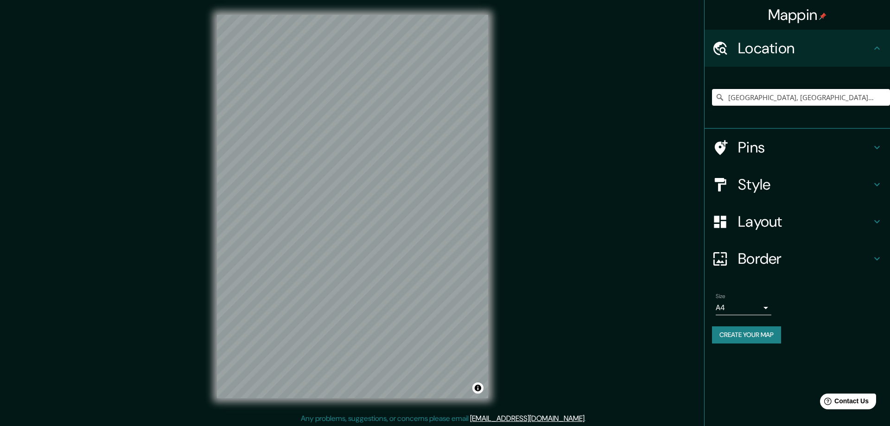
click at [727, 311] on body "Mappin Location Olmué, Región de Valparaíso, Chile Pins Style Layout Border Cho…" at bounding box center [445, 213] width 890 height 426
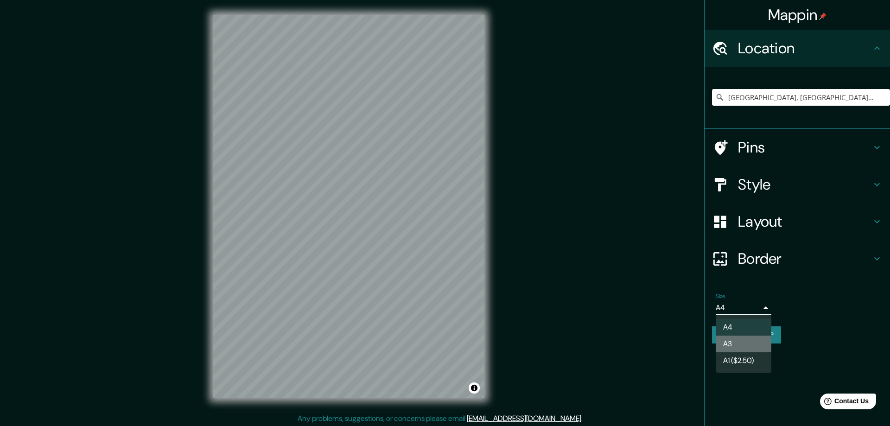
click at [742, 343] on li "A3" at bounding box center [743, 343] width 56 height 17
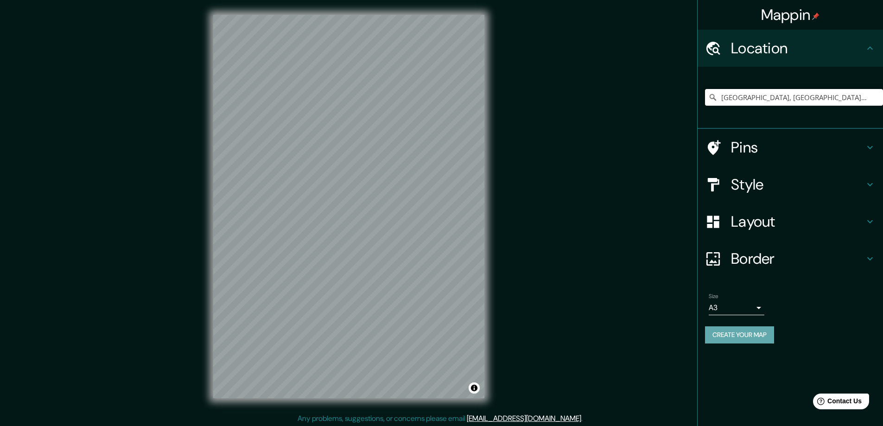
click at [749, 336] on button "Create your map" at bounding box center [739, 334] width 69 height 17
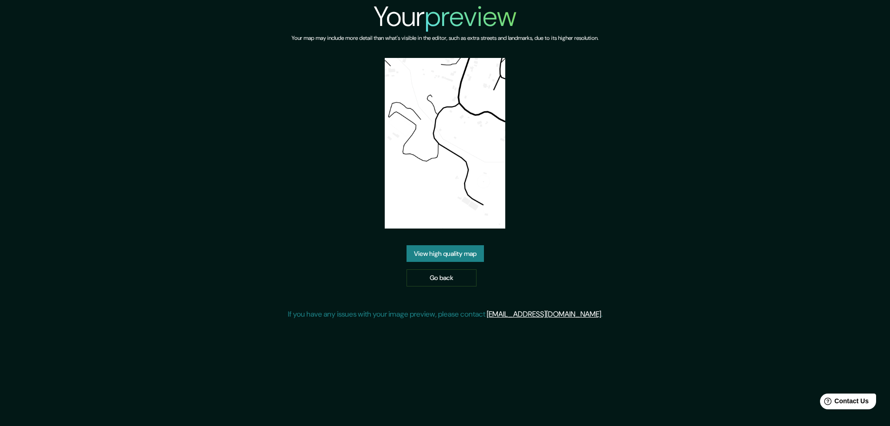
drag, startPoint x: 436, startPoint y: 148, endPoint x: 446, endPoint y: 125, distance: 24.7
click at [446, 125] on img at bounding box center [445, 143] width 120 height 170
click at [467, 252] on link "View high quality map" at bounding box center [444, 253] width 77 height 17
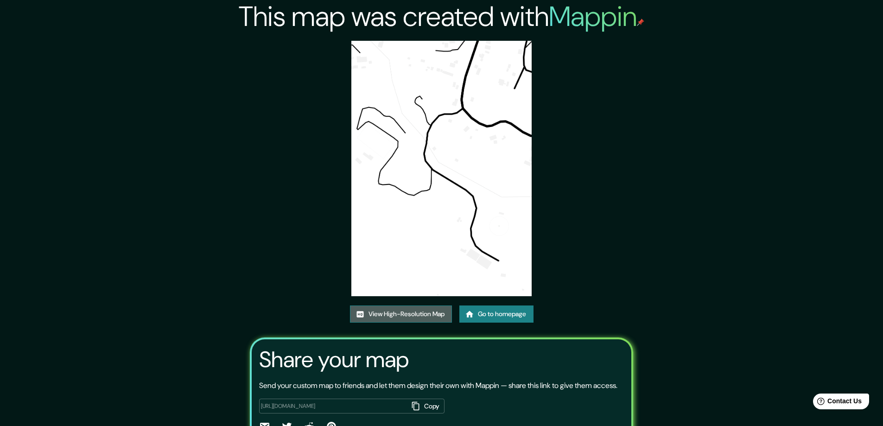
click at [422, 317] on link "View High-Resolution Map" at bounding box center [401, 313] width 102 height 17
